Goal: Information Seeking & Learning: Learn about a topic

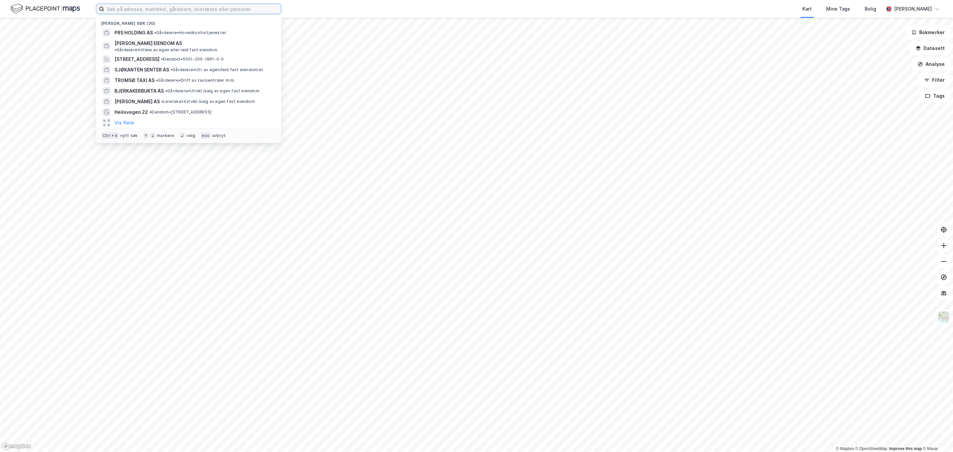
click at [119, 8] on input at bounding box center [192, 9] width 177 height 10
click at [143, 55] on span "[STREET_ADDRESS]" at bounding box center [137, 59] width 45 height 8
